Goal: Obtain resource: Obtain resource

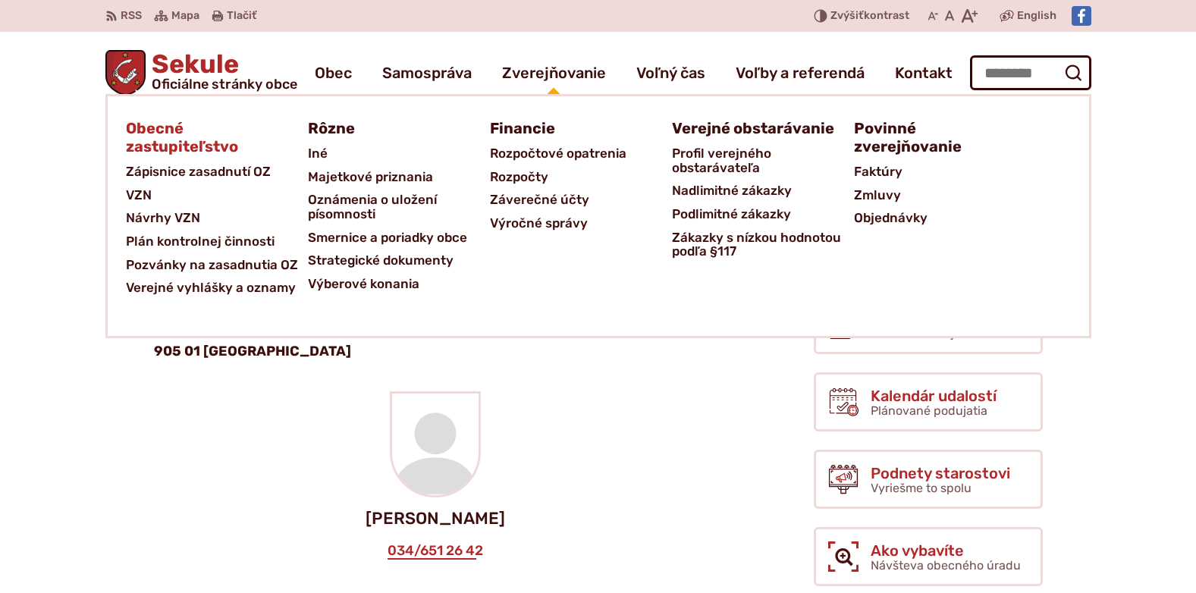
click at [158, 133] on span "Obecné zastupiteľstvo" at bounding box center [208, 138] width 164 height 46
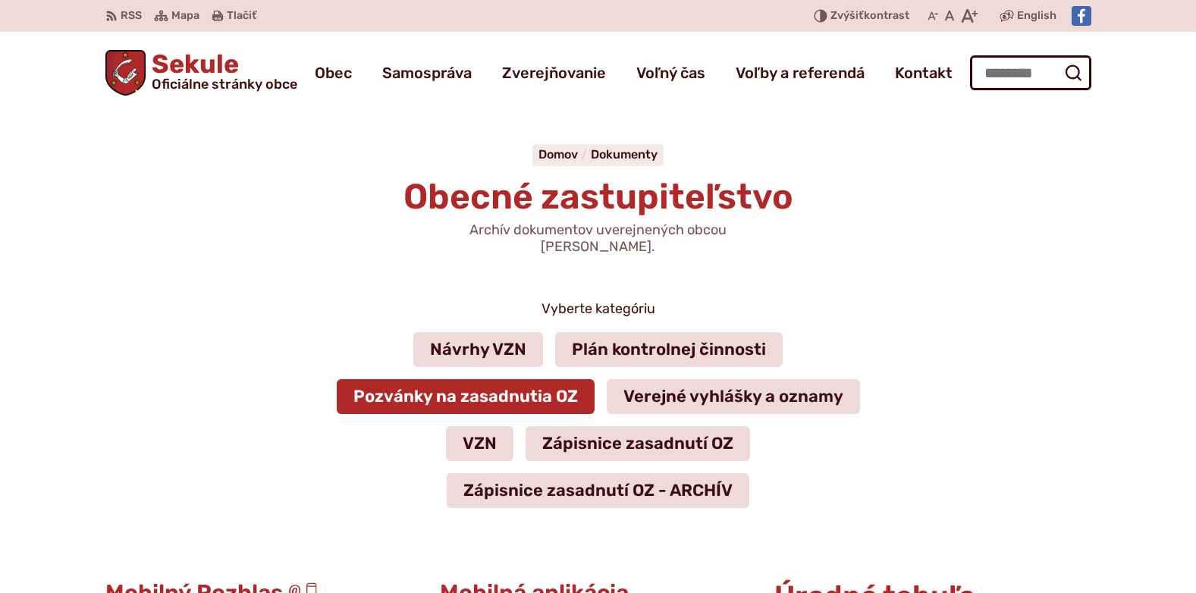
click at [498, 379] on link "Pozvánky na zasadnutia OZ" at bounding box center [466, 396] width 258 height 35
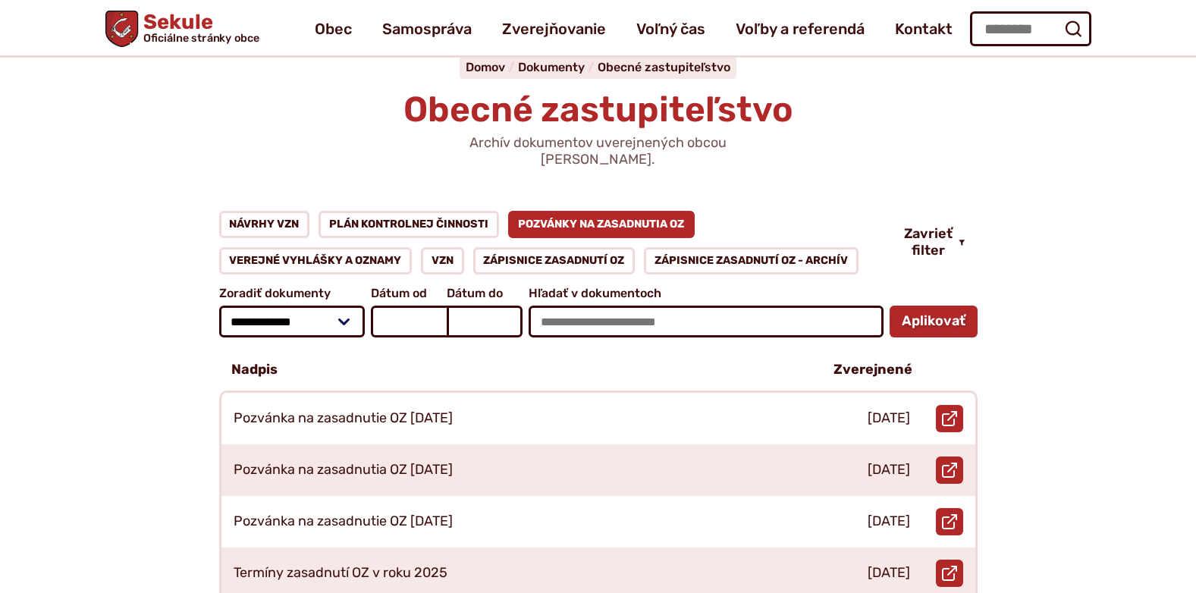
scroll to position [86, 0]
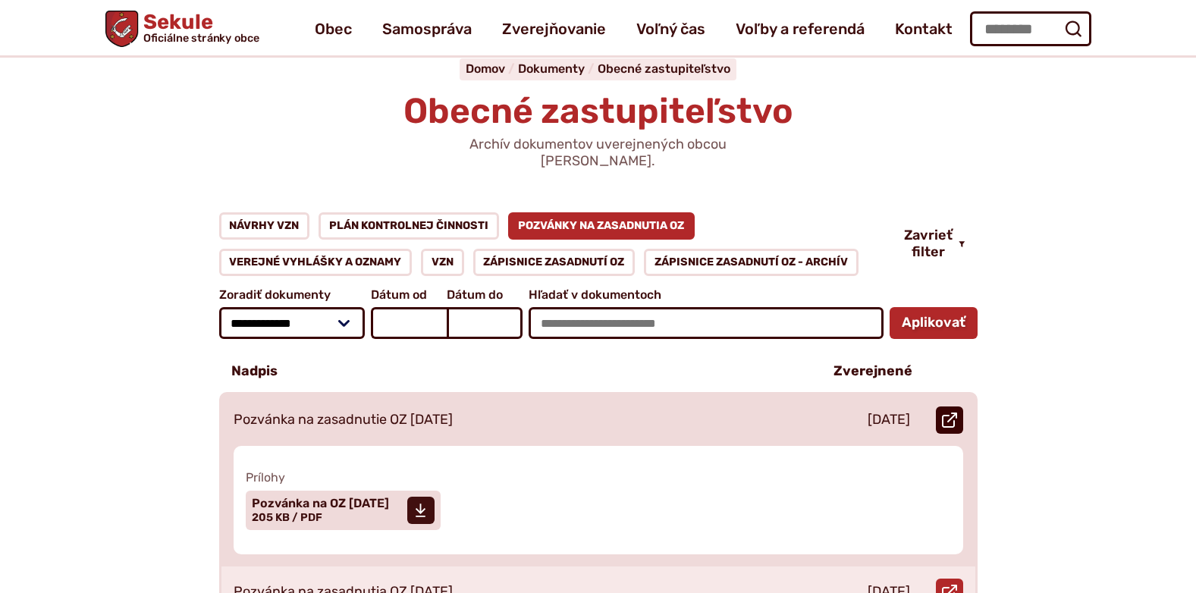
click at [951, 413] on icon at bounding box center [949, 420] width 15 height 15
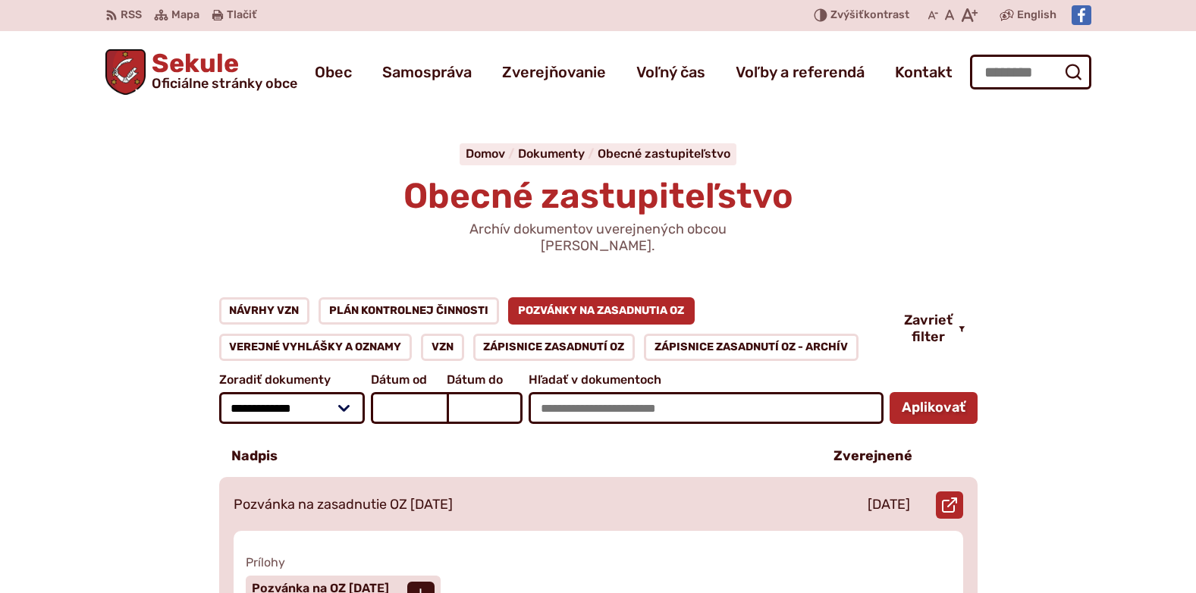
scroll to position [0, 0]
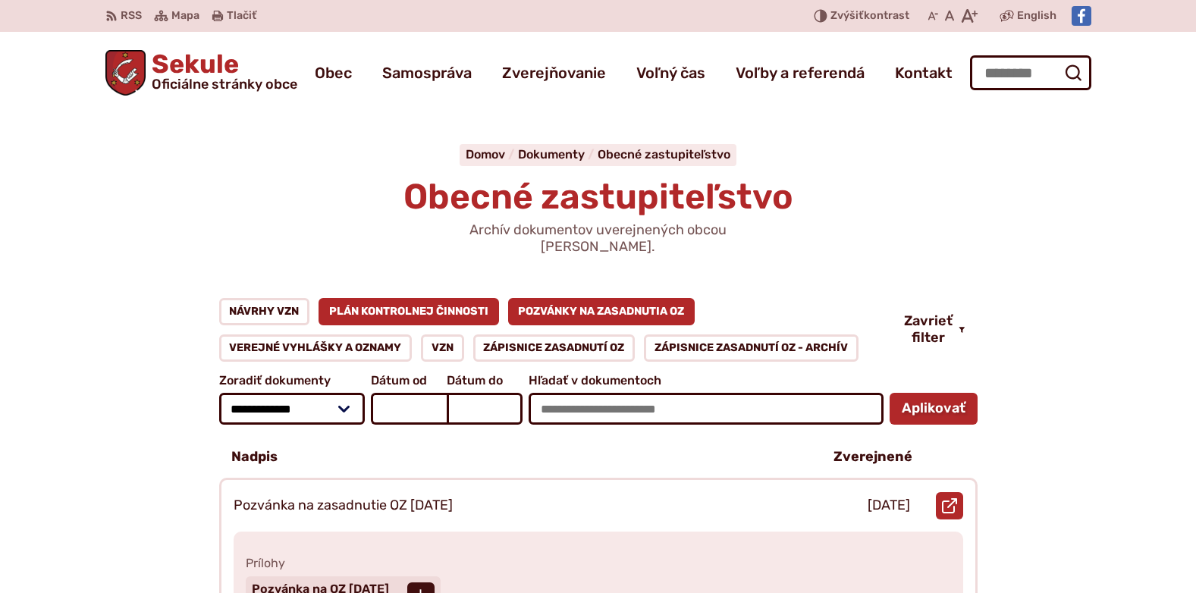
click at [400, 298] on link "Plán kontrolnej činnosti" at bounding box center [409, 311] width 181 height 27
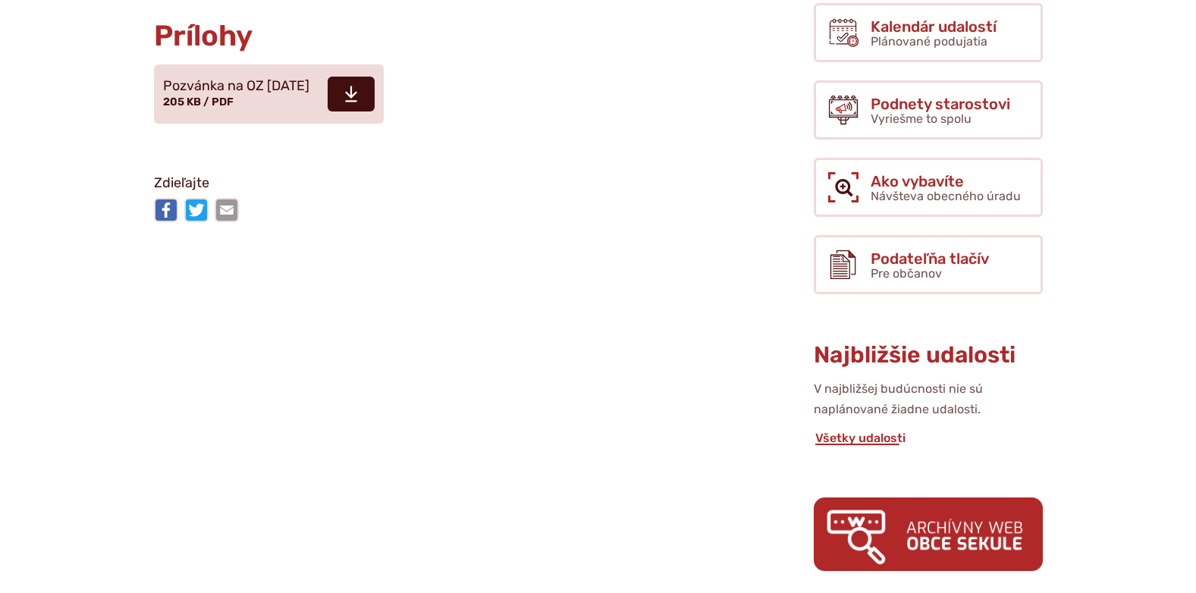
scroll to position [389, 0]
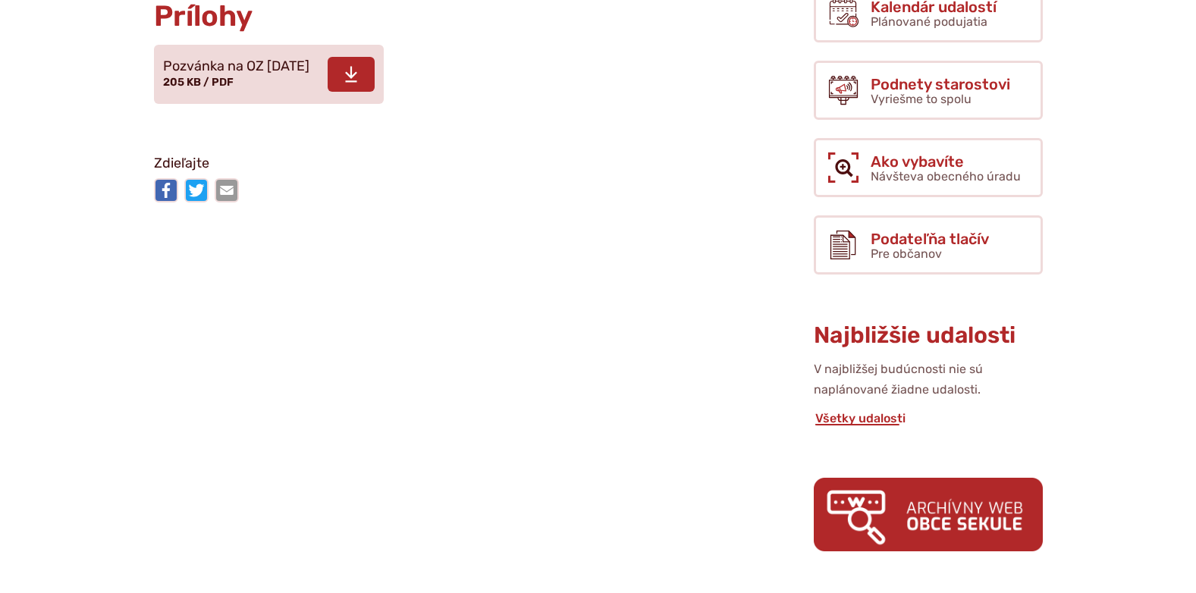
click at [358, 74] on icon at bounding box center [351, 74] width 14 height 18
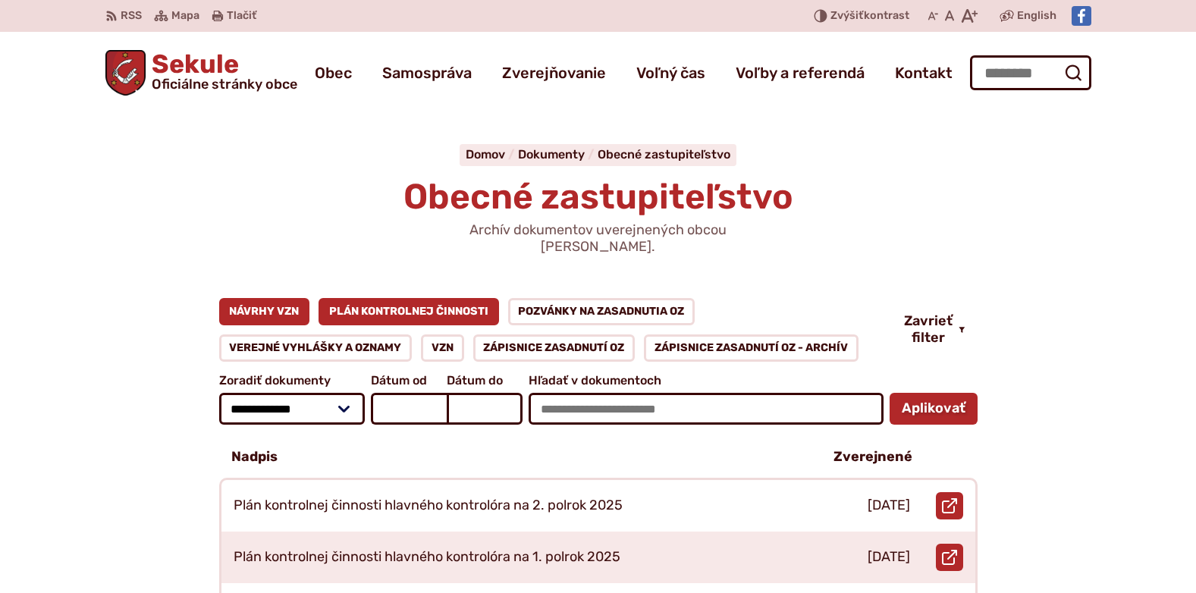
click at [280, 298] on link "Návrhy VZN" at bounding box center [264, 311] width 91 height 27
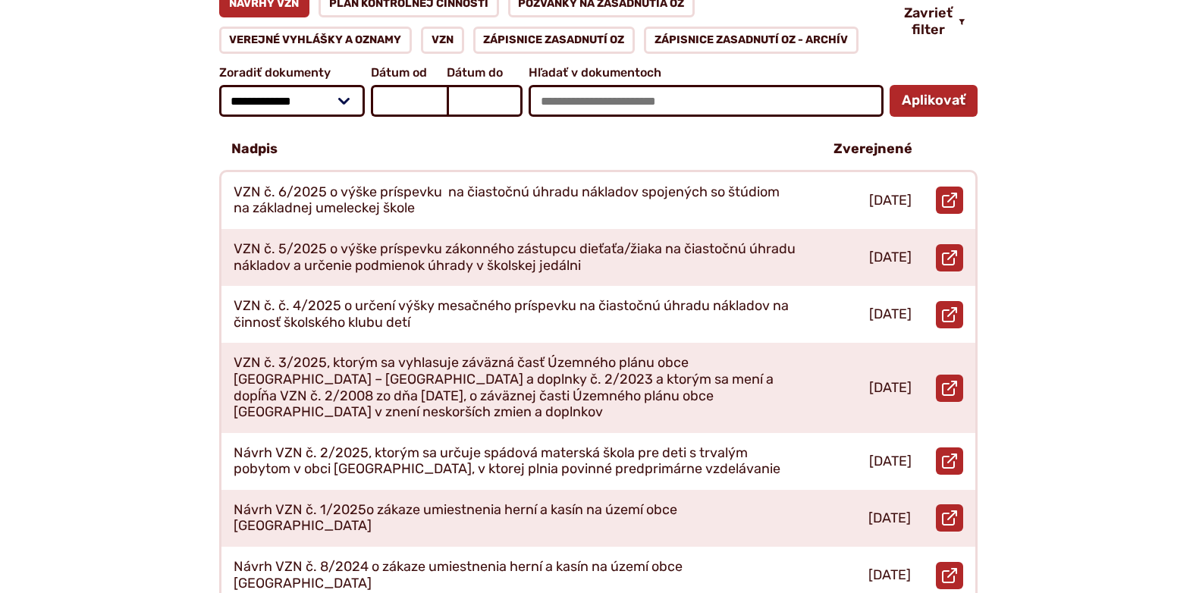
scroll to position [309, 0]
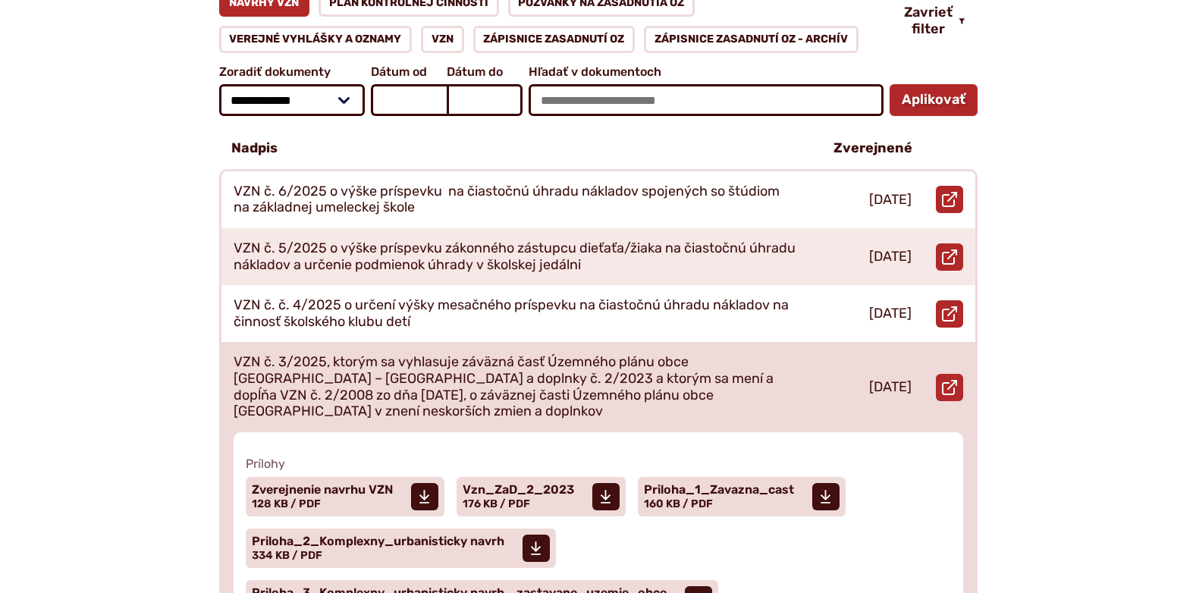
click at [515, 354] on p "VZN č. 3/2025, ktorým sa vyhlasuje záväzná časť Územného plánu obce Sekule – Zm…" at bounding box center [516, 386] width 564 height 65
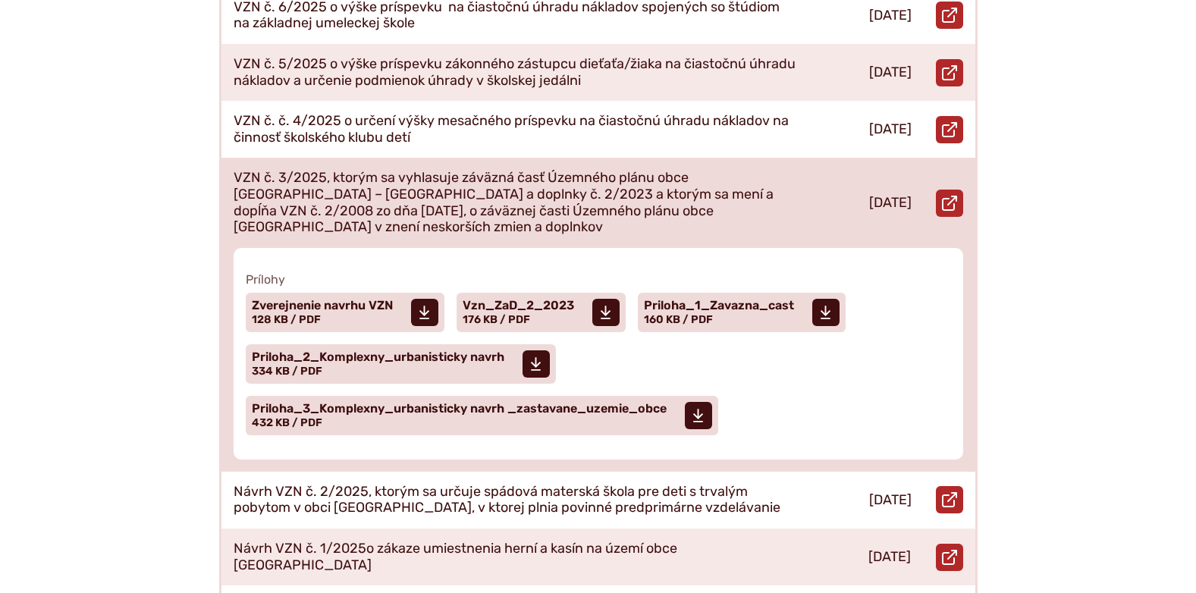
scroll to position [501, 0]
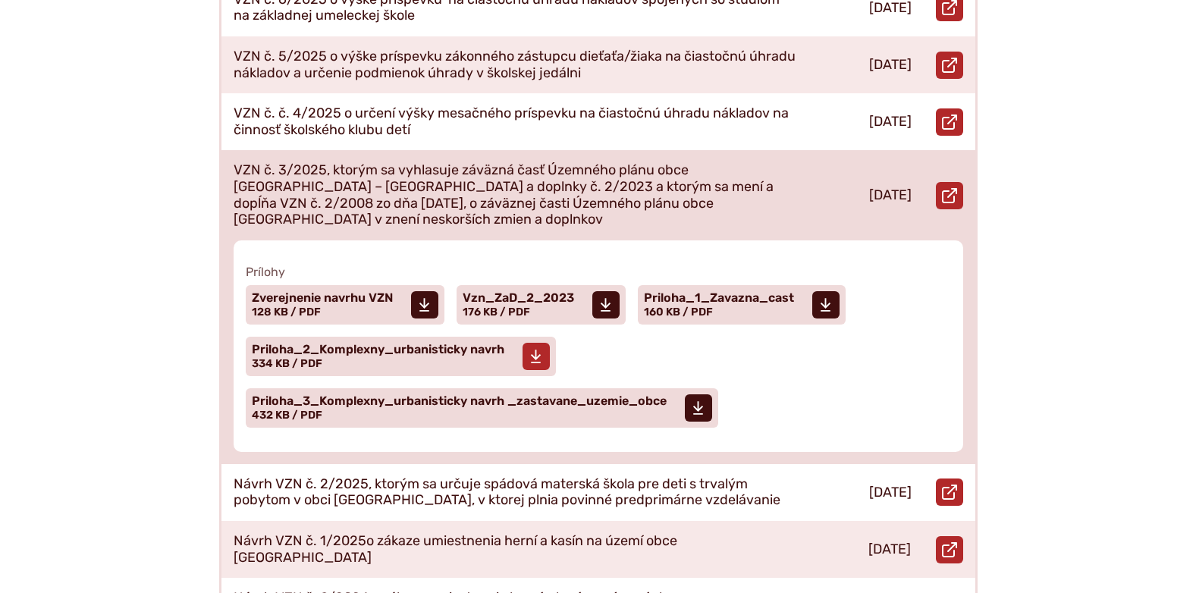
click at [400, 344] on span "Priloha_2_Komplexny_urbanisticky navrh" at bounding box center [378, 350] width 253 height 12
click at [729, 292] on span "Priloha_1_Zavazna_cast" at bounding box center [719, 298] width 150 height 12
click at [426, 395] on span "Priloha_3_Komplexny_urbanisticky navrh _zastavane_uzemie_obce" at bounding box center [459, 401] width 415 height 12
